Goal: Task Accomplishment & Management: Complete application form

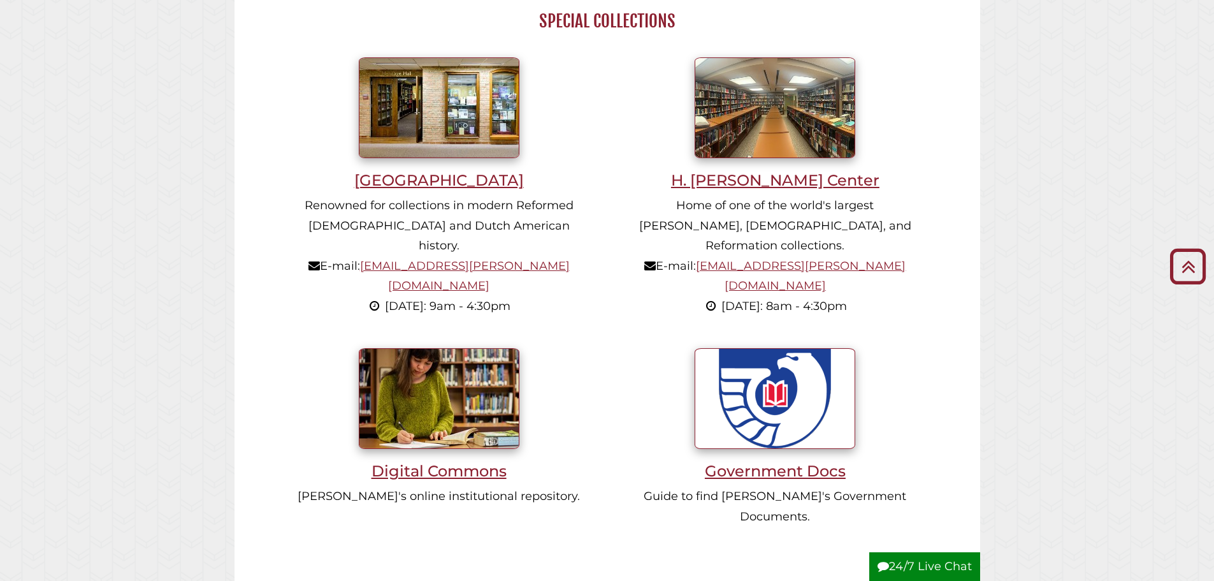
scroll to position [1275, 0]
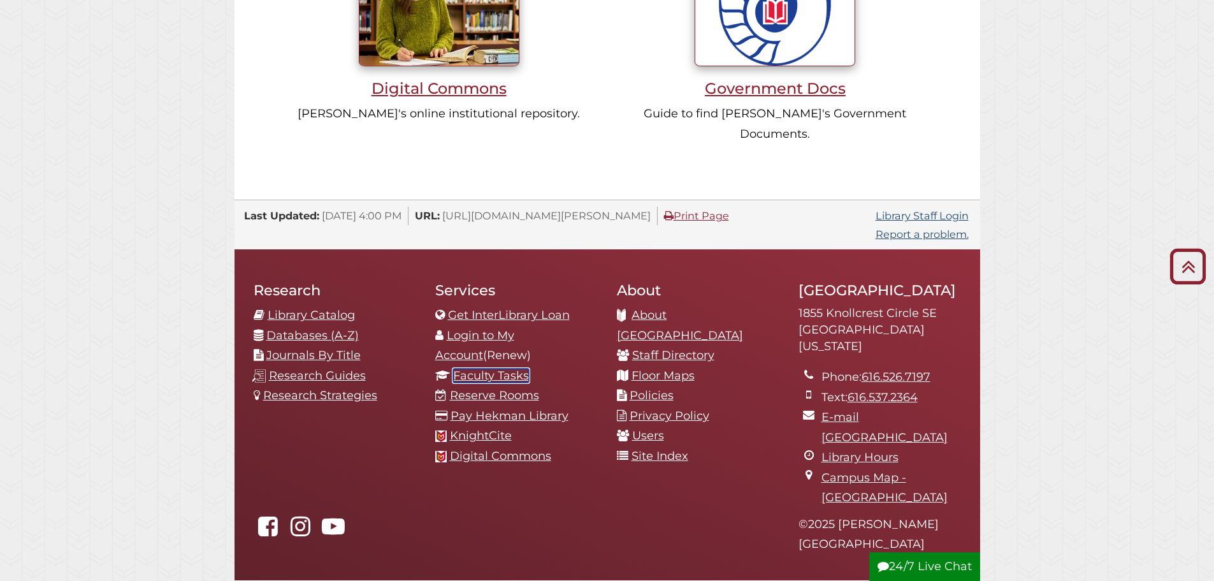
click at [484, 368] on link "Faculty Tasks" at bounding box center [491, 375] width 76 height 14
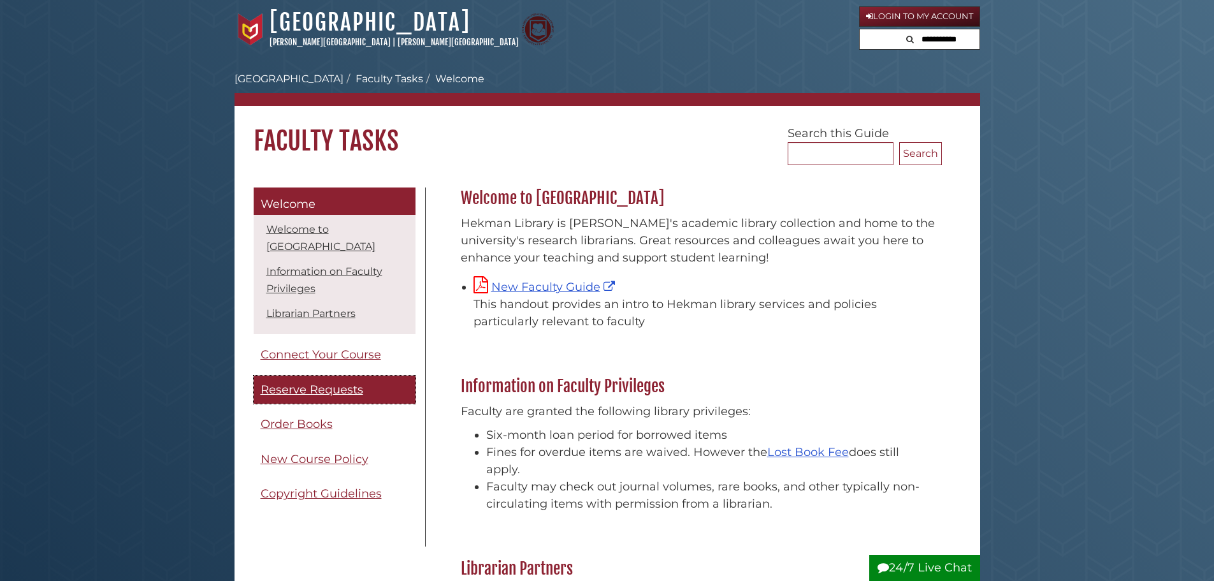
click at [296, 386] on span "Reserve Requests" at bounding box center [312, 389] width 103 height 14
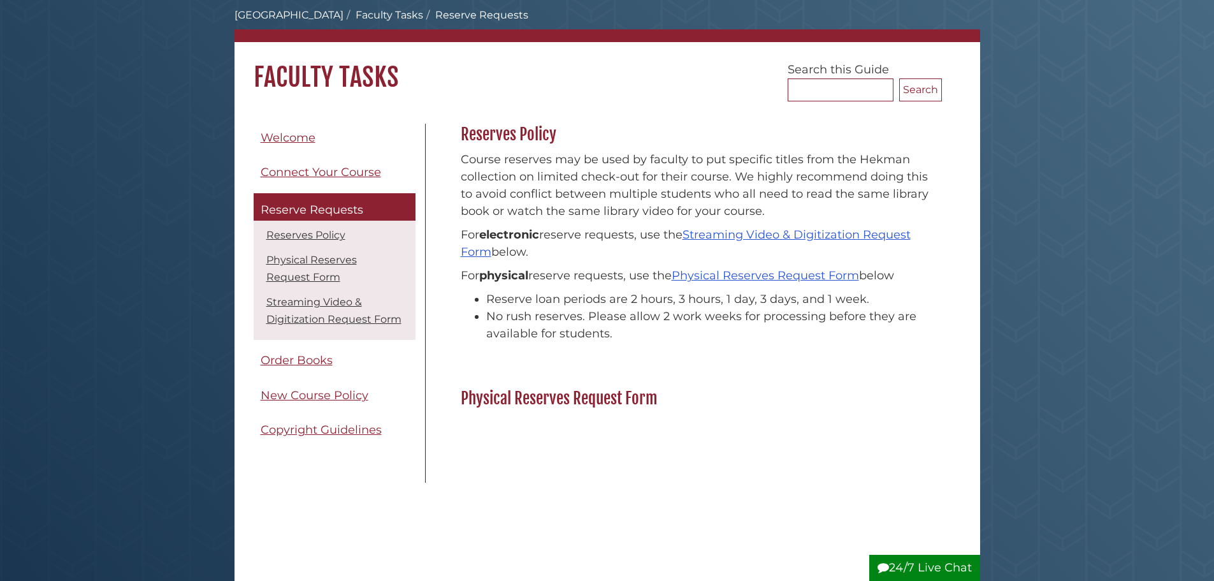
scroll to position [127, 0]
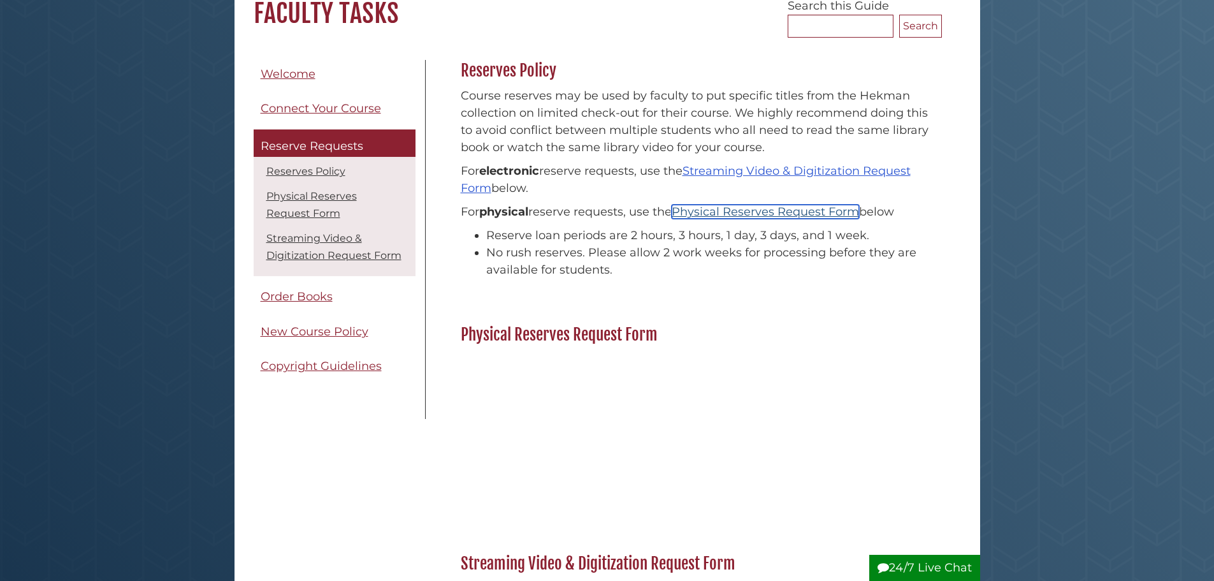
click at [772, 211] on link "Physical Reserves Request Form" at bounding box center [765, 212] width 187 height 14
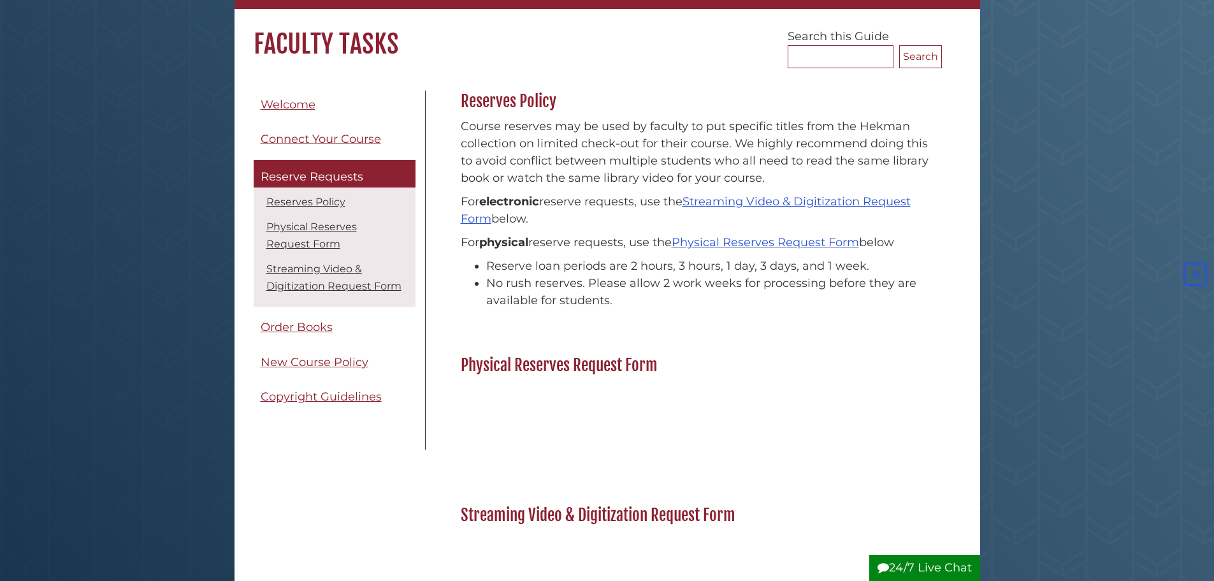
scroll to position [88, 0]
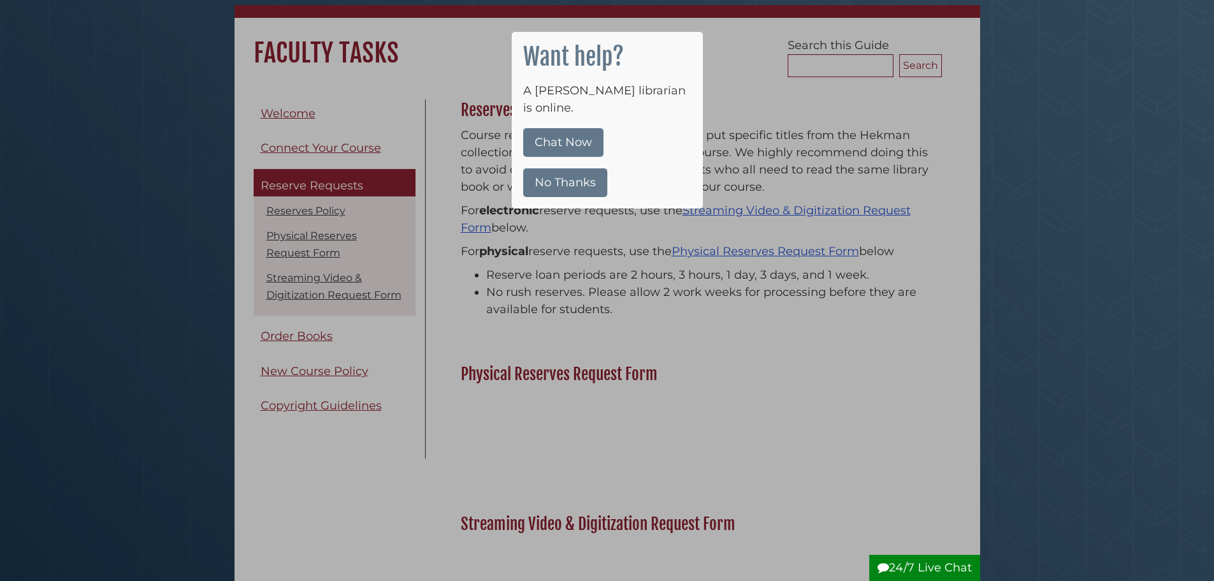
click at [553, 168] on button "No Thanks" at bounding box center [565, 182] width 84 height 29
